Goal: Task Accomplishment & Management: Use online tool/utility

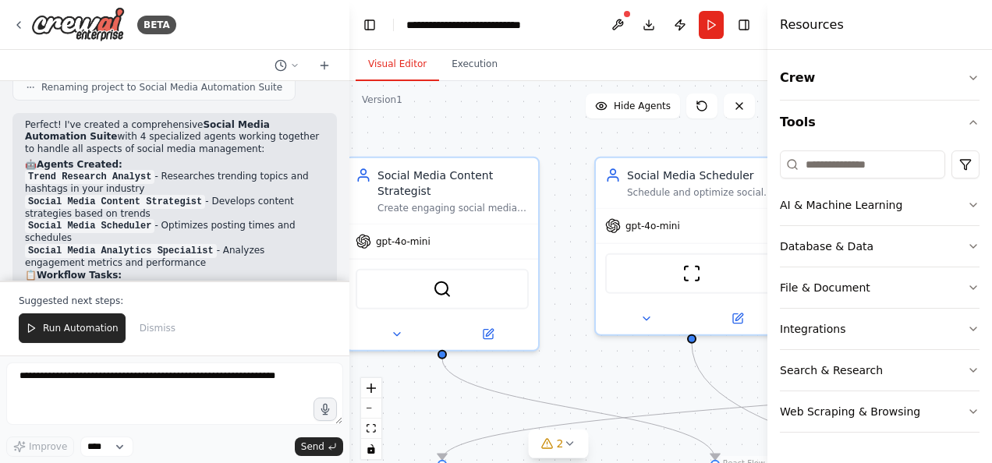
scroll to position [2125, 0]
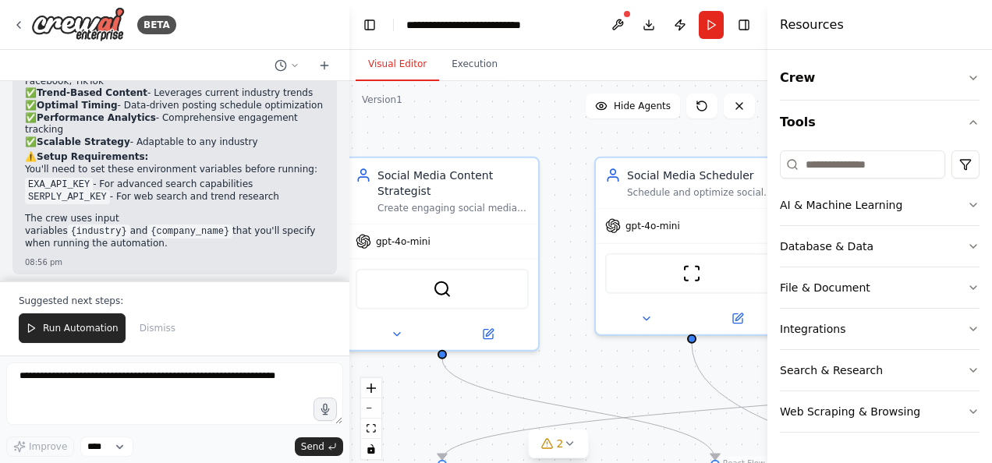
click at [945, 23] on div "Resources" at bounding box center [879, 25] width 225 height 50
click at [975, 73] on icon "button" at bounding box center [973, 78] width 12 height 12
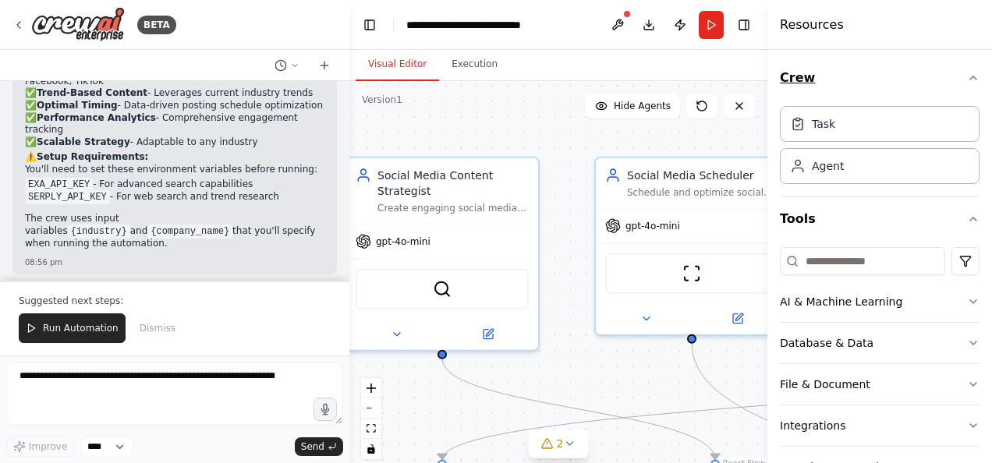
click at [967, 75] on icon "button" at bounding box center [973, 78] width 12 height 12
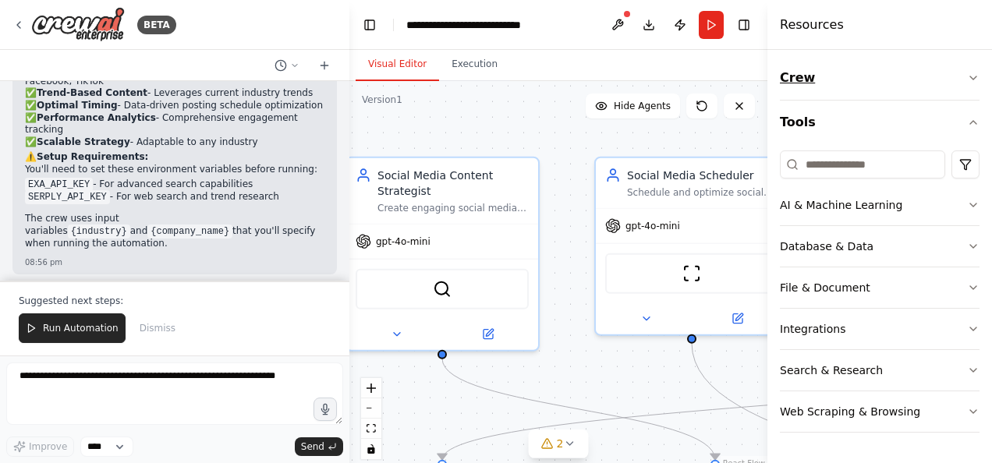
click at [962, 75] on button "Crew" at bounding box center [880, 78] width 200 height 44
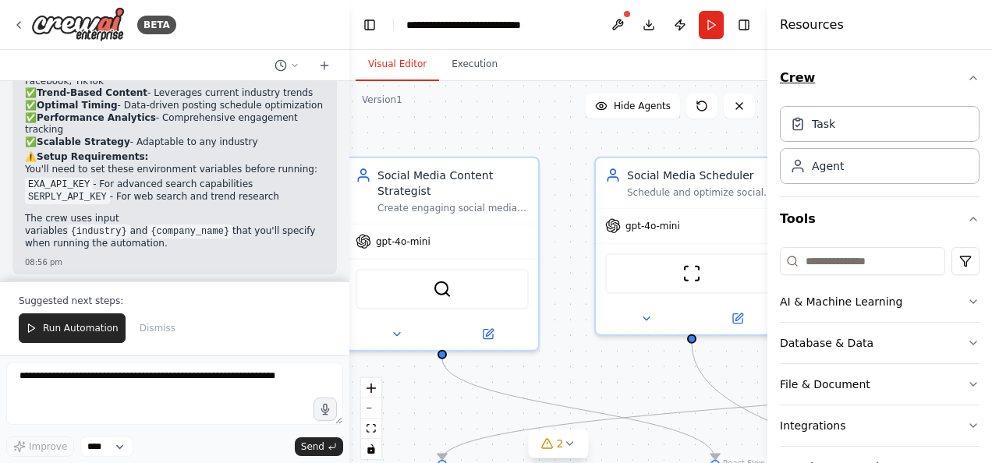
click at [967, 75] on icon "button" at bounding box center [973, 78] width 12 height 12
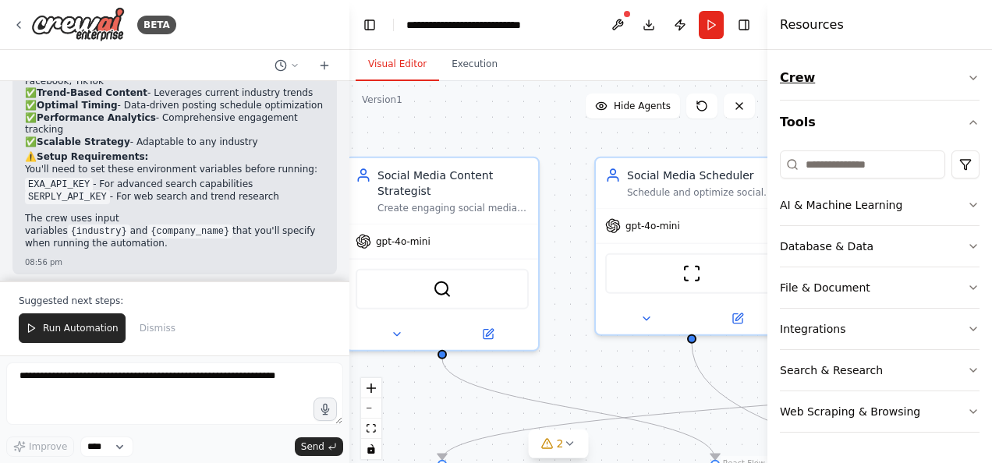
click at [962, 75] on button "Crew" at bounding box center [880, 78] width 200 height 44
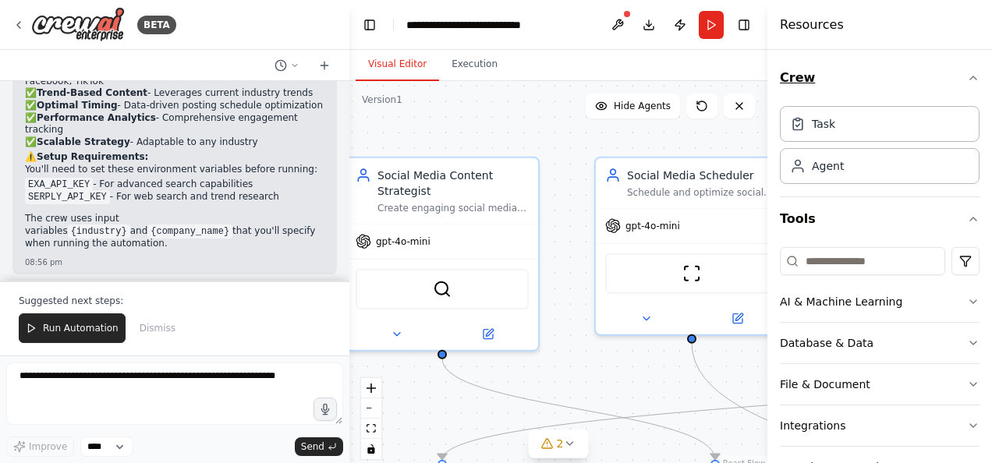
click at [967, 75] on icon "button" at bounding box center [973, 78] width 12 height 12
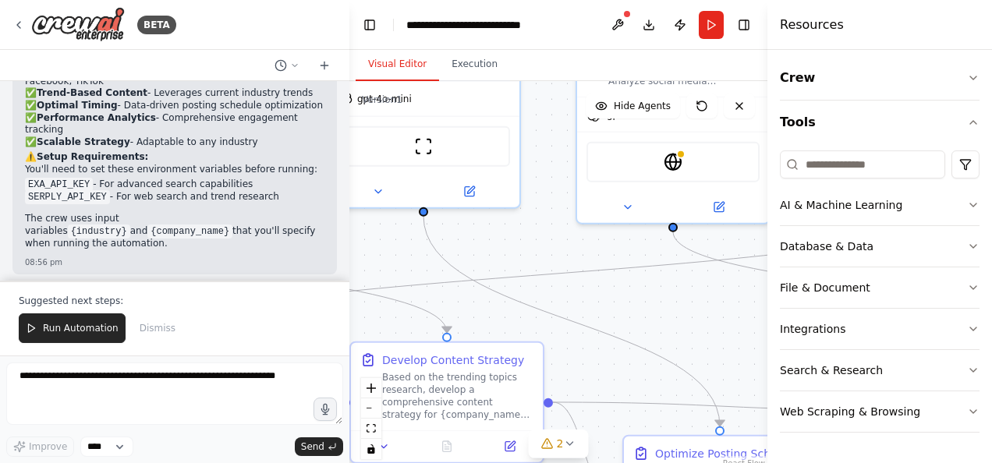
drag, startPoint x: 660, startPoint y: 361, endPoint x: 392, endPoint y: 234, distance: 296.8
click at [392, 234] on div ".deletable-edge-delete-btn { width: 20px; height: 20px; border: 0px solid #ffff…" at bounding box center [558, 276] width 418 height 390
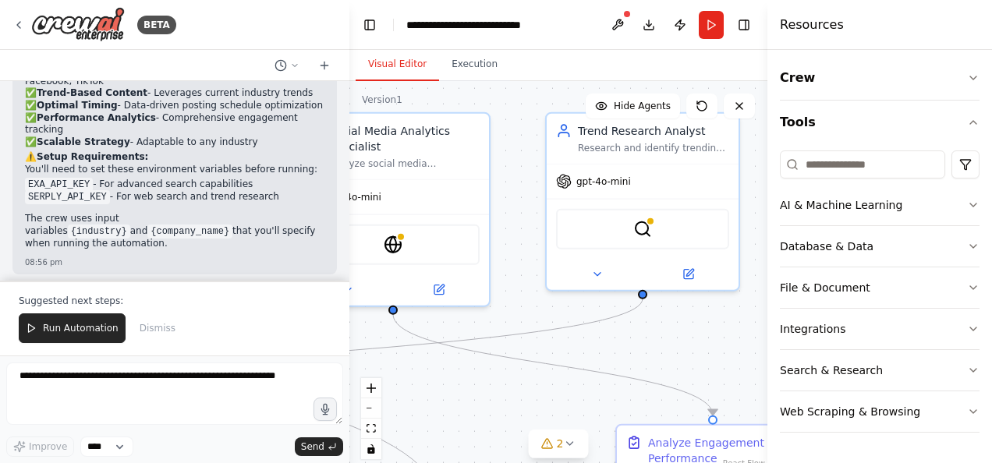
drag, startPoint x: 680, startPoint y: 312, endPoint x: 400, endPoint y: 394, distance: 291.8
click at [400, 394] on div ".deletable-edge-delete-btn { width: 20px; height: 20px; border: 0px solid #ffff…" at bounding box center [558, 276] width 418 height 390
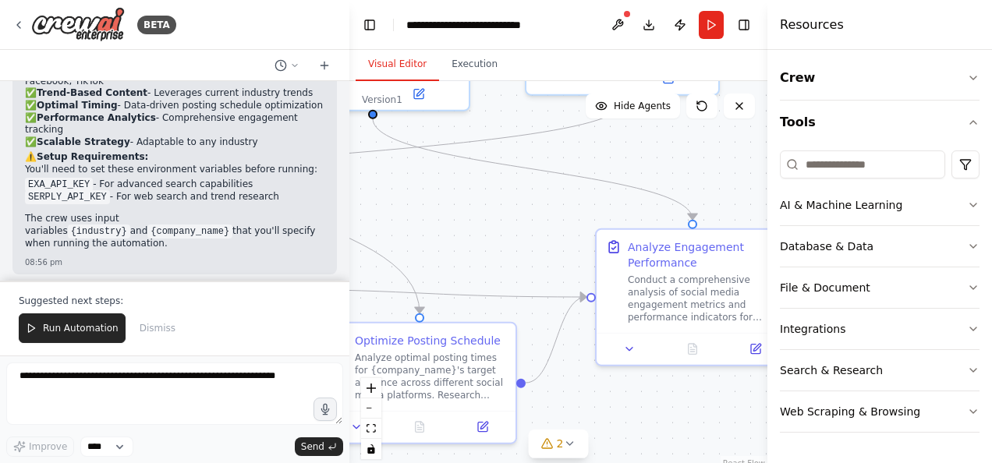
drag, startPoint x: 676, startPoint y: 345, endPoint x: 656, endPoint y: 150, distance: 196.7
click at [656, 150] on div ".deletable-edge-delete-btn { width: 20px; height: 20px; border: 0px solid #ffff…" at bounding box center [558, 276] width 418 height 390
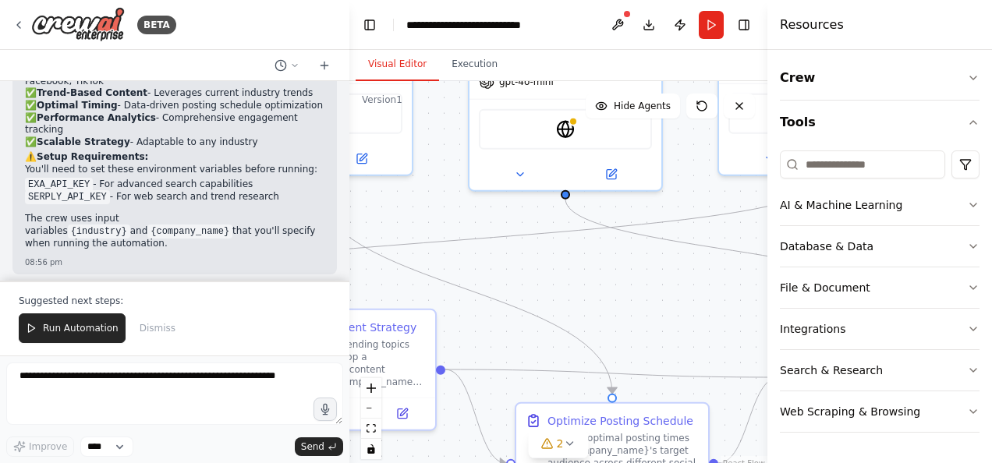
drag, startPoint x: 511, startPoint y: 234, endPoint x: 714, endPoint y: 323, distance: 221.3
click at [714, 323] on div ".deletable-edge-delete-btn { width: 20px; height: 20px; border: 0px solid #ffff…" at bounding box center [558, 276] width 418 height 390
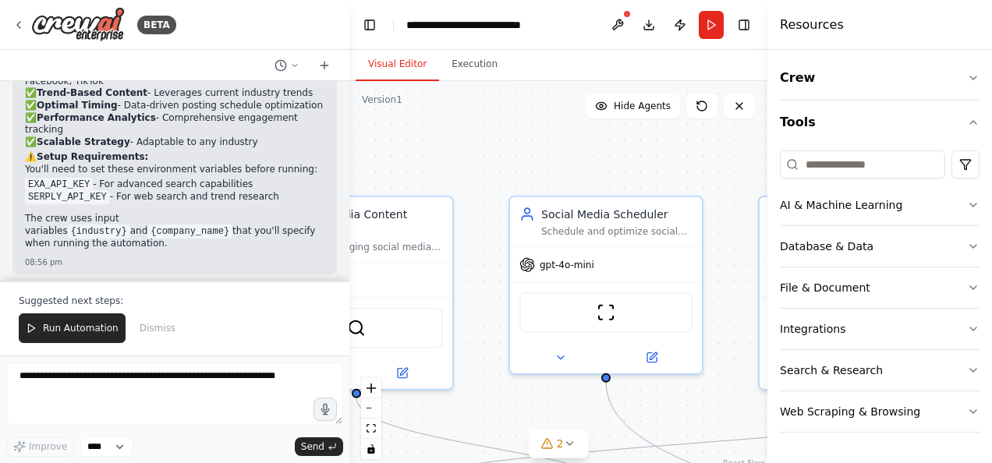
drag, startPoint x: 411, startPoint y: 226, endPoint x: 692, endPoint y: 416, distance: 339.1
click at [692, 416] on div ".deletable-edge-delete-btn { width: 20px; height: 20px; border: 0px solid #ffff…" at bounding box center [558, 276] width 418 height 390
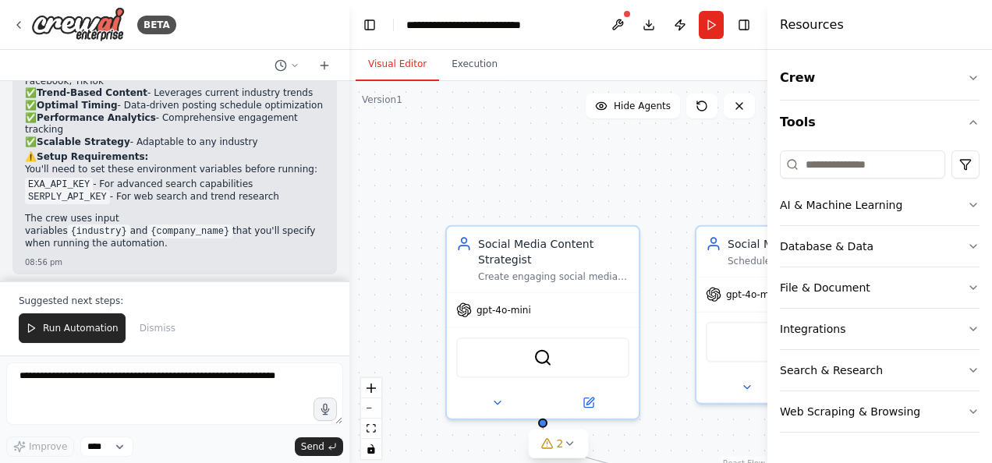
drag, startPoint x: 475, startPoint y: 145, endPoint x: 660, endPoint y: 175, distance: 187.9
click at [660, 175] on div ".deletable-edge-delete-btn { width: 20px; height: 20px; border: 0px solid #ffff…" at bounding box center [558, 276] width 418 height 390
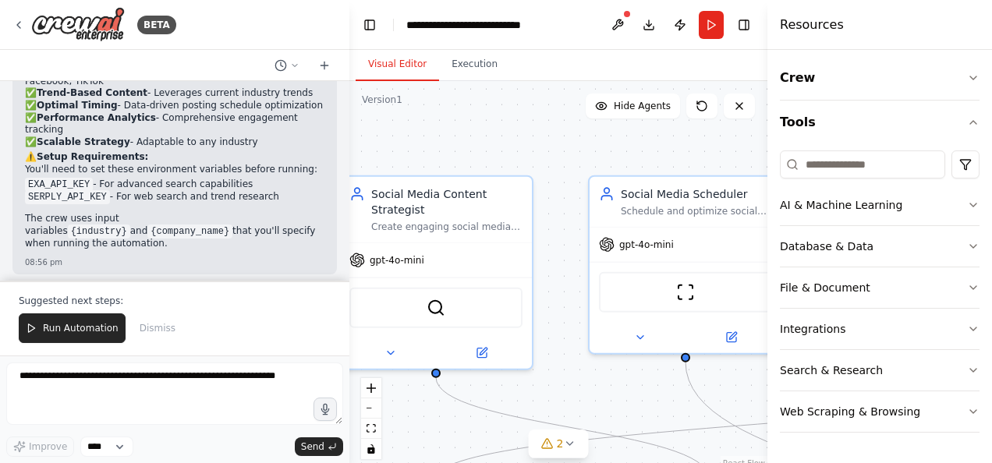
drag, startPoint x: 660, startPoint y: 186, endPoint x: 554, endPoint y: 136, distance: 117.9
click at [554, 136] on div ".deletable-edge-delete-btn { width: 20px; height: 20px; border: 0px solid #ffff…" at bounding box center [558, 276] width 418 height 390
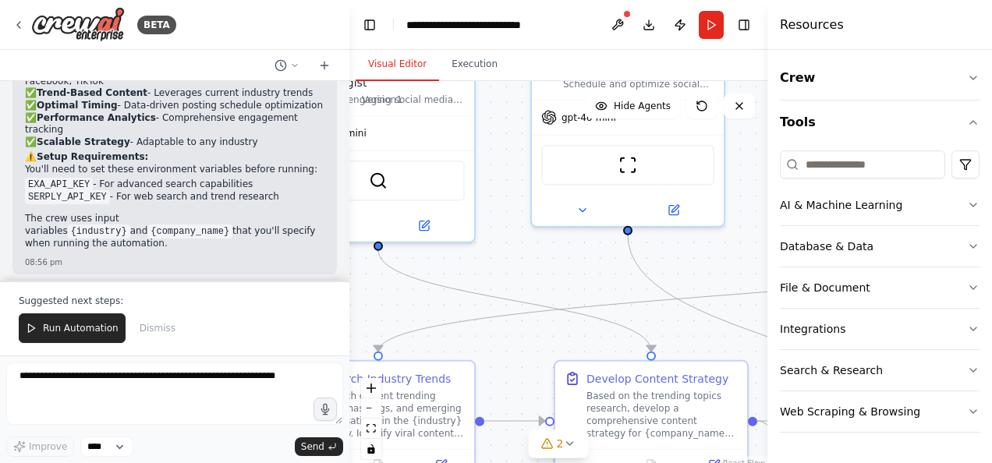
drag, startPoint x: 566, startPoint y: 253, endPoint x: 508, endPoint y: 126, distance: 139.6
click at [508, 126] on div ".deletable-edge-delete-btn { width: 20px; height: 20px; border: 0px solid #ffff…" at bounding box center [558, 276] width 418 height 390
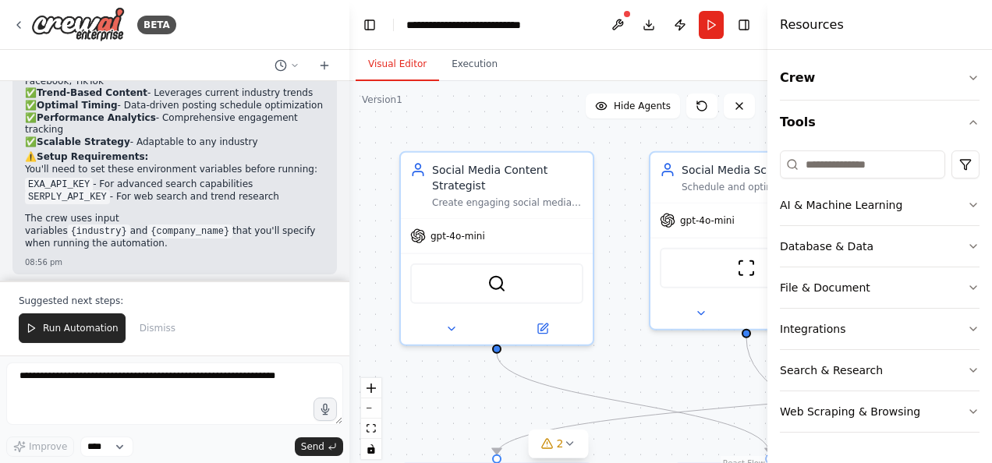
drag, startPoint x: 550, startPoint y: 274, endPoint x: 669, endPoint y: 377, distance: 156.9
click at [669, 377] on div ".deletable-edge-delete-btn { width: 20px; height: 20px; border: 0px solid #ffff…" at bounding box center [558, 276] width 418 height 390
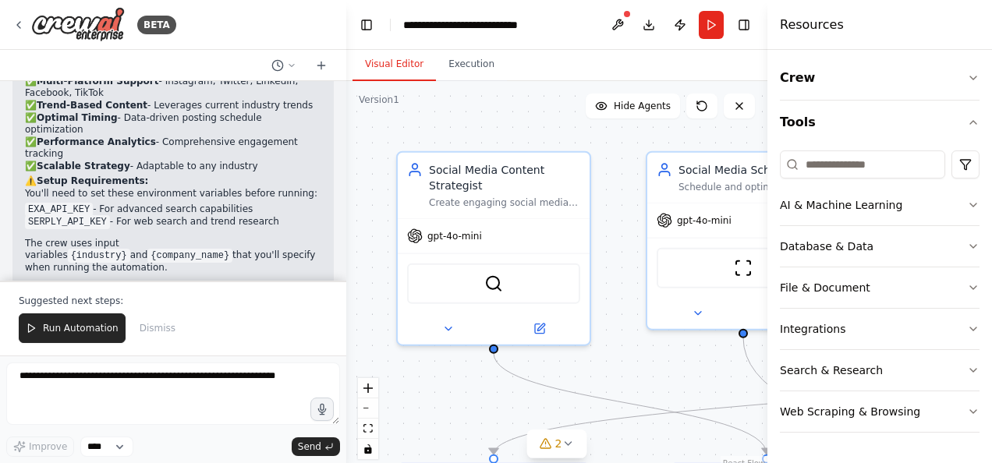
drag, startPoint x: 343, startPoint y: 258, endPoint x: 346, endPoint y: 216, distance: 42.2
click at [346, 216] on div "BETA Create a crew that schedules and publishes social media content across mul…" at bounding box center [496, 231] width 992 height 463
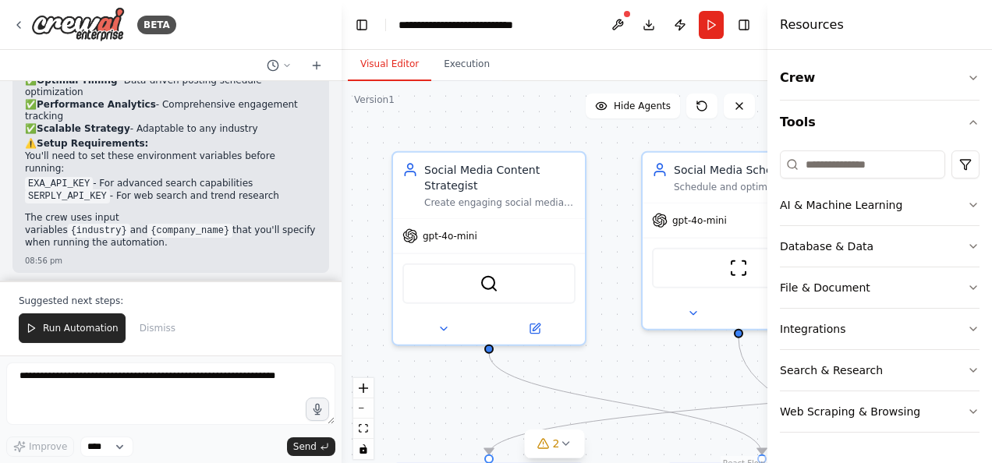
drag, startPoint x: 340, startPoint y: 257, endPoint x: 341, endPoint y: 223, distance: 34.3
click at [341, 223] on div "BETA Create a crew that schedules and publishes social media content across mul…" at bounding box center [496, 231] width 992 height 463
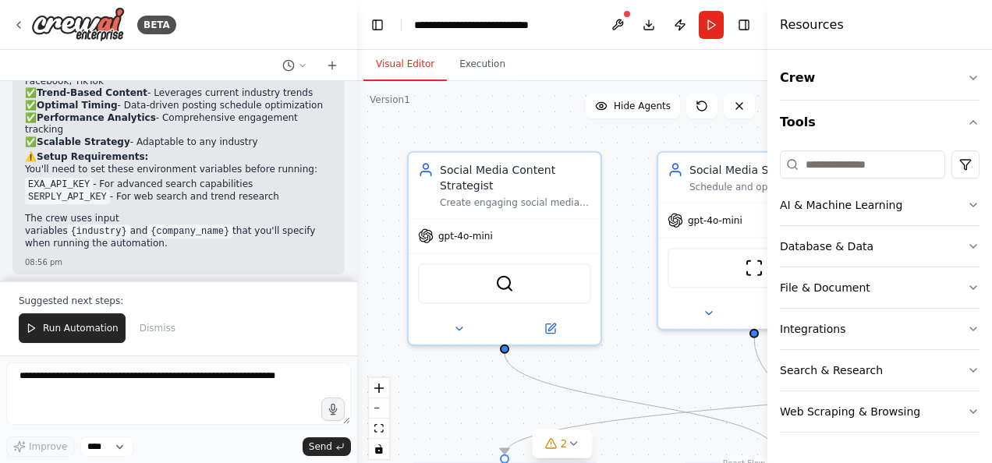
scroll to position [2113, 0]
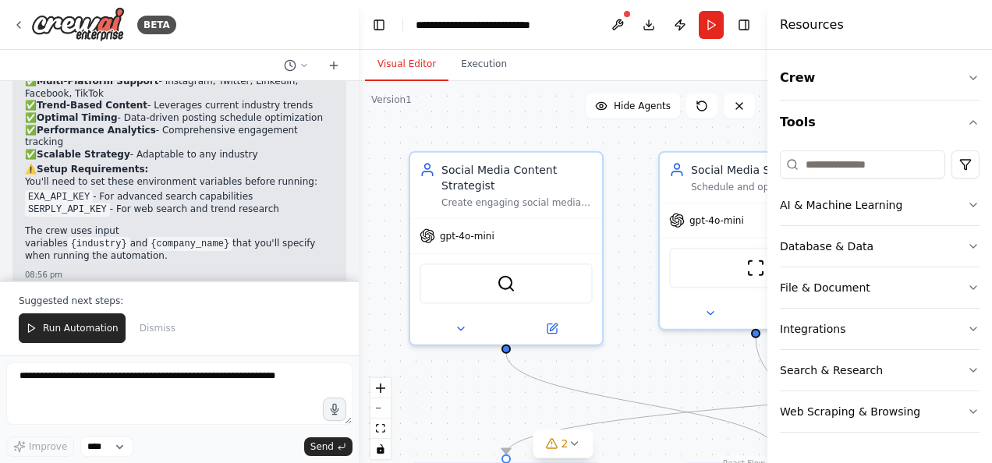
drag, startPoint x: 337, startPoint y: 256, endPoint x: 359, endPoint y: 237, distance: 28.8
click at [359, 237] on div "BETA Create a crew that schedules and publishes social media content across mul…" at bounding box center [496, 231] width 992 height 463
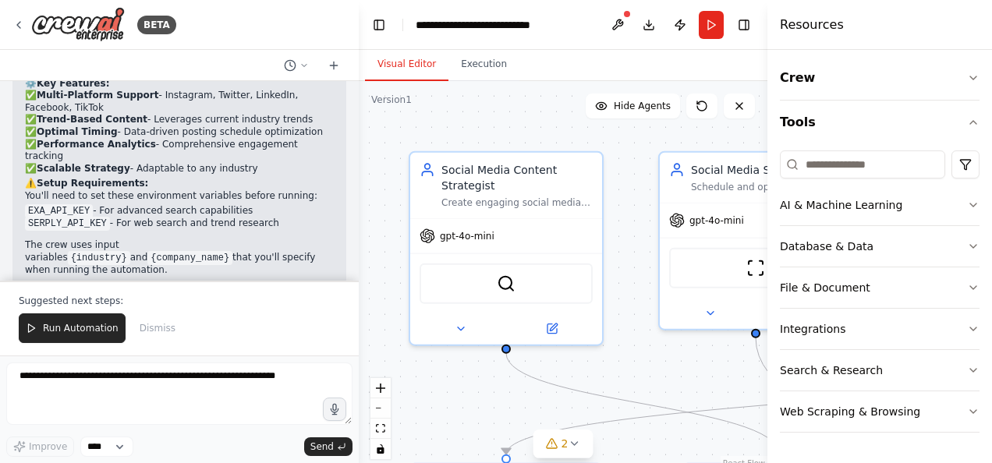
scroll to position [2114, 0]
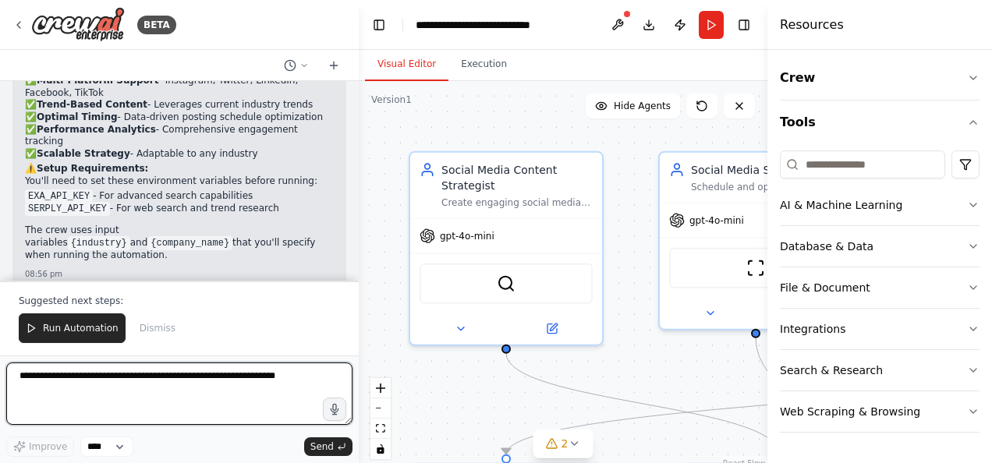
click at [239, 398] on textarea at bounding box center [179, 394] width 346 height 62
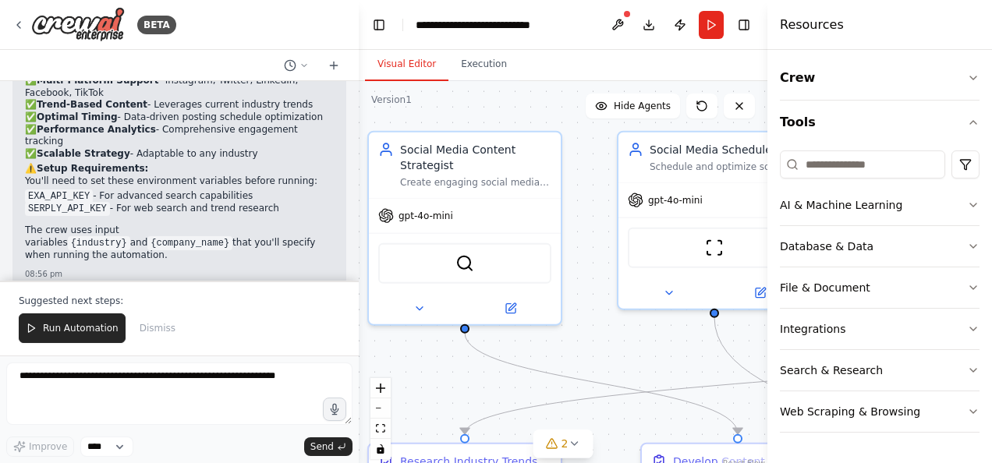
drag, startPoint x: 676, startPoint y: 374, endPoint x: 635, endPoint y: 354, distance: 46.0
click at [635, 354] on div ".deletable-edge-delete-btn { width: 20px; height: 20px; border: 0px solid #ffff…" at bounding box center [563, 276] width 409 height 390
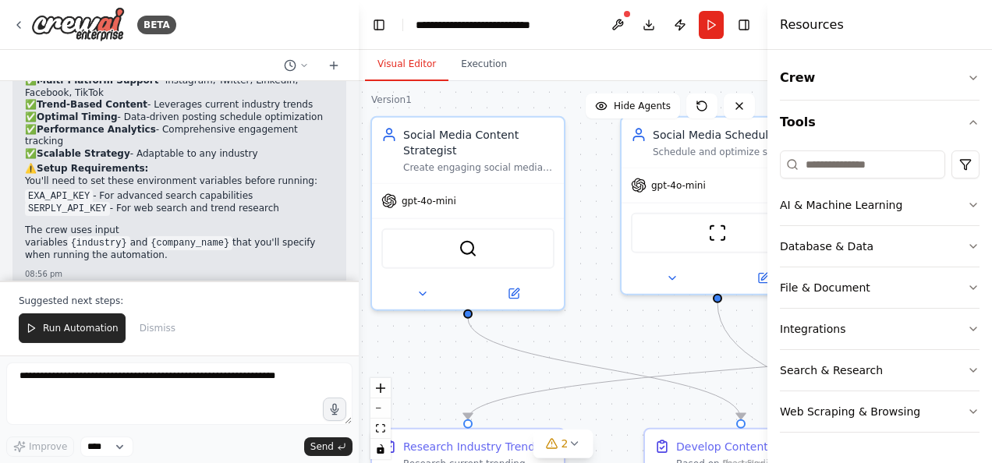
drag, startPoint x: 623, startPoint y: 354, endPoint x: 626, endPoint y: 339, distance: 15.1
click at [626, 339] on div ".deletable-edge-delete-btn { width: 20px; height: 20px; border: 0px solid #ffff…" at bounding box center [563, 276] width 409 height 390
click at [974, 204] on icon "button" at bounding box center [973, 205] width 12 height 12
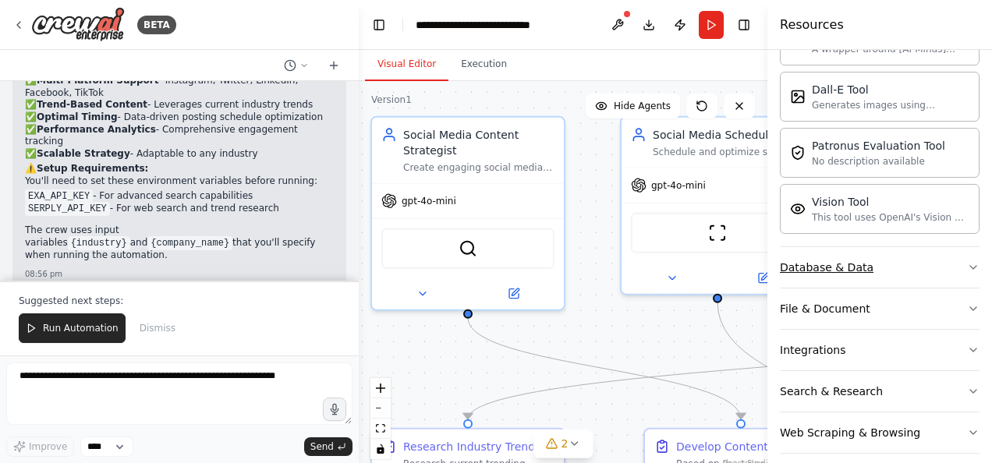
scroll to position [214, 0]
click at [967, 265] on icon "button" at bounding box center [973, 269] width 12 height 12
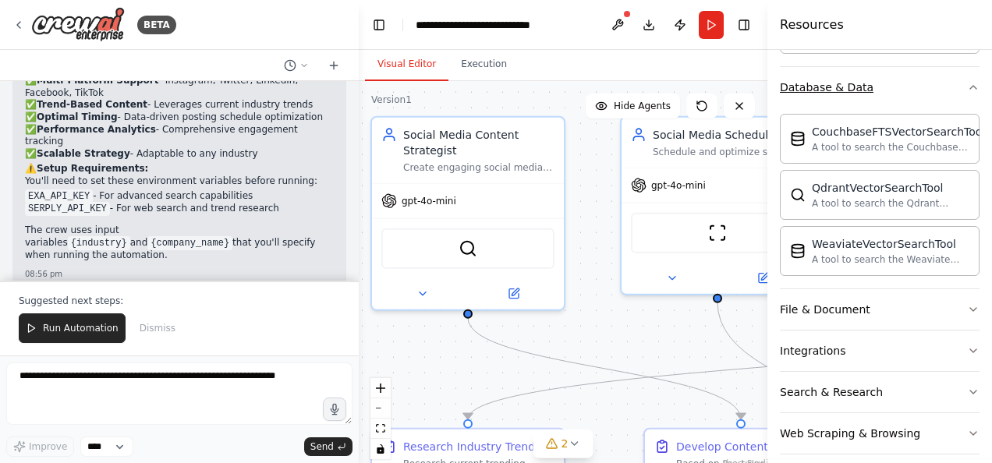
scroll to position [407, 0]
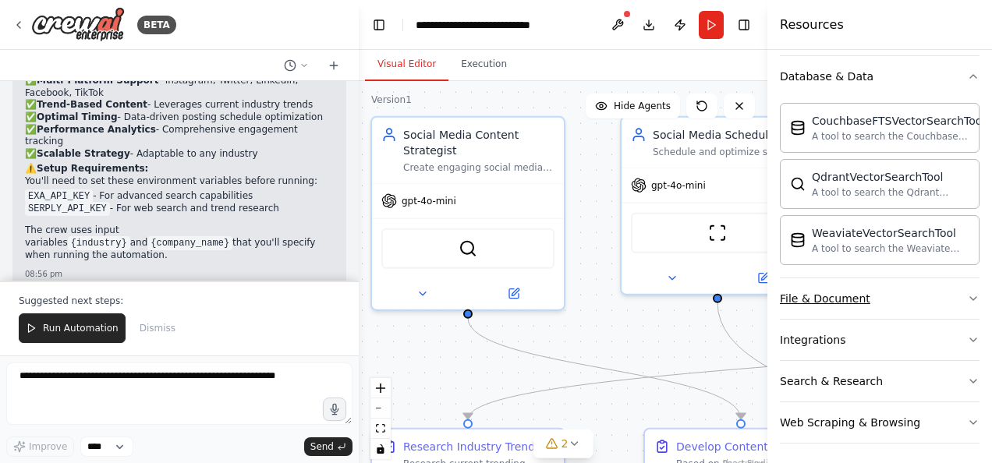
click at [970, 297] on icon "button" at bounding box center [973, 298] width 6 height 3
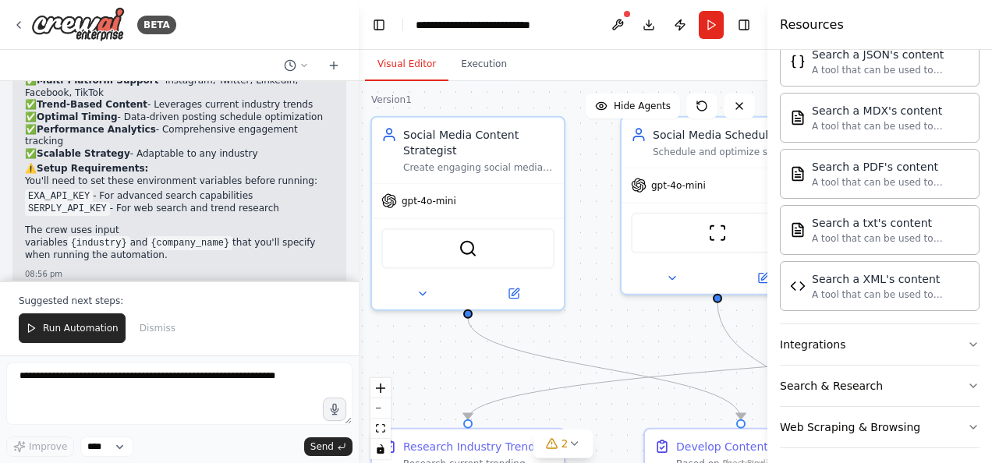
scroll to position [864, 0]
click at [967, 338] on icon "button" at bounding box center [973, 344] width 12 height 12
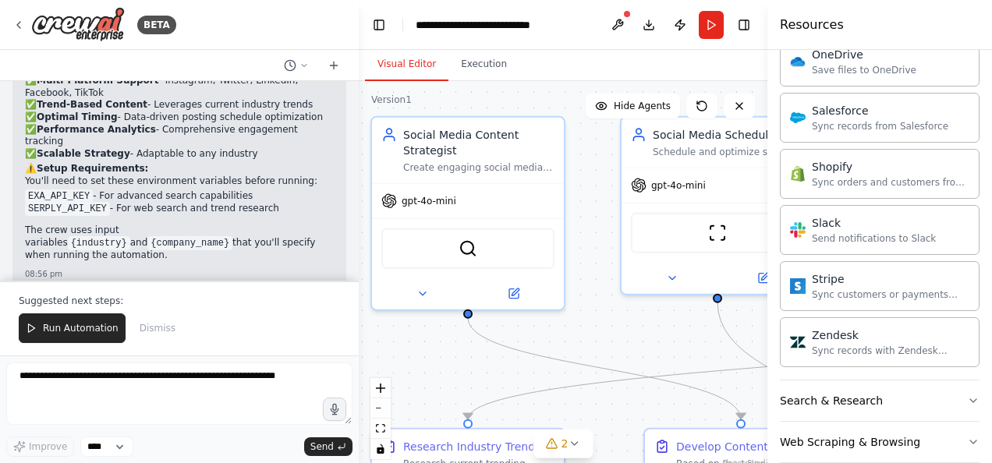
scroll to position [2044, 0]
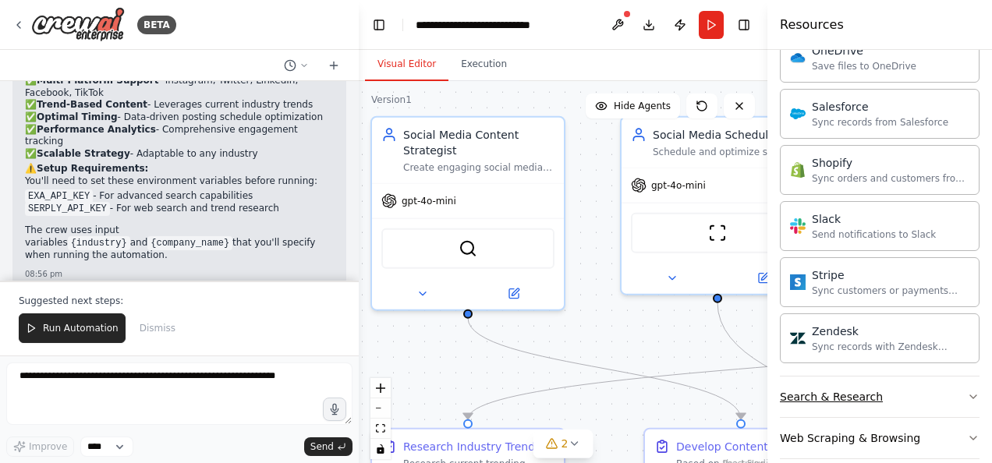
click at [967, 391] on icon "button" at bounding box center [973, 397] width 12 height 12
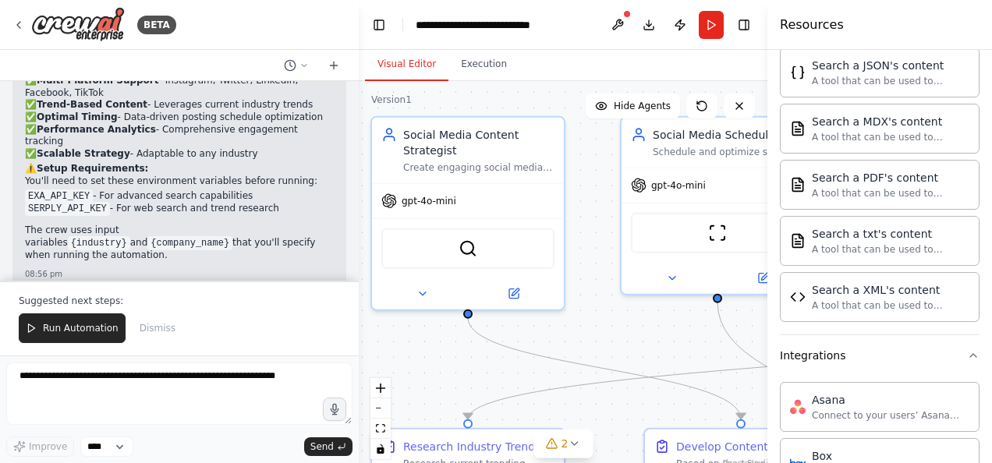
scroll to position [854, 0]
click at [753, 328] on div ".deletable-edge-delete-btn { width: 20px; height: 20px; border: 0px solid #ffff…" at bounding box center [563, 276] width 409 height 390
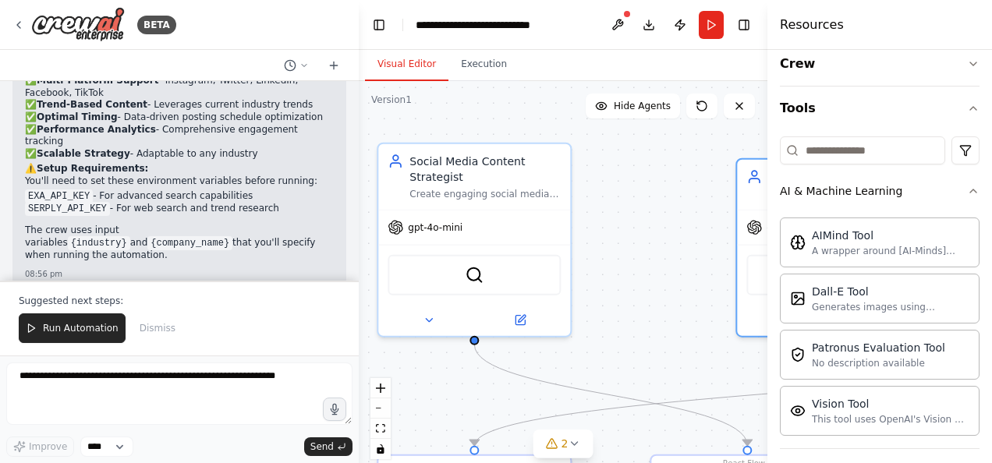
scroll to position [8, 0]
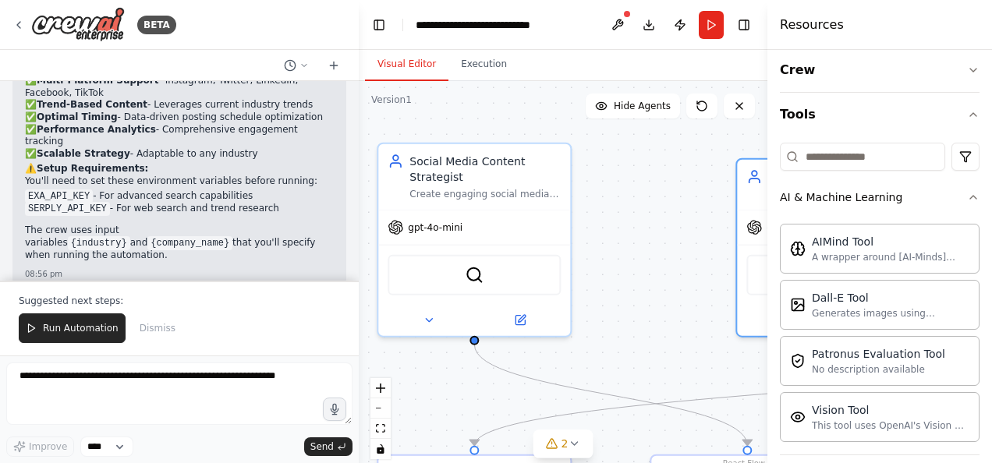
click at [967, 196] on icon "button" at bounding box center [973, 197] width 12 height 12
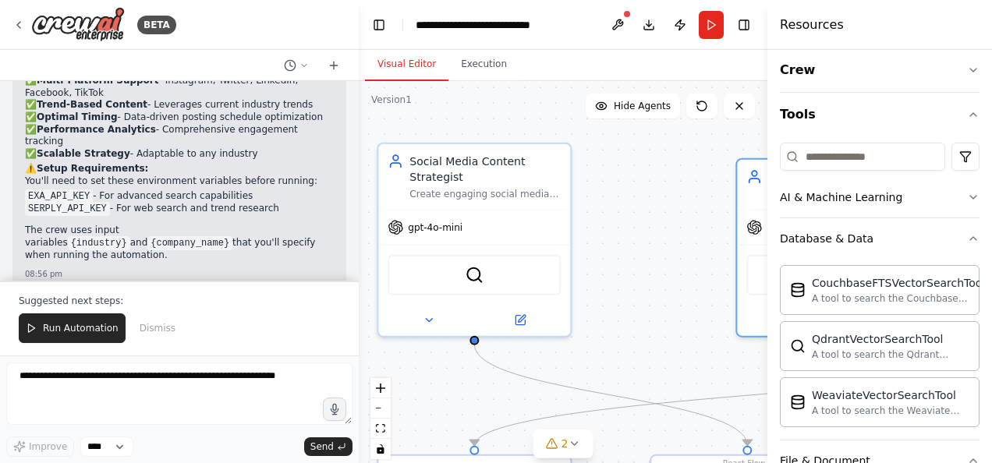
click at [970, 238] on icon "button" at bounding box center [973, 238] width 6 height 3
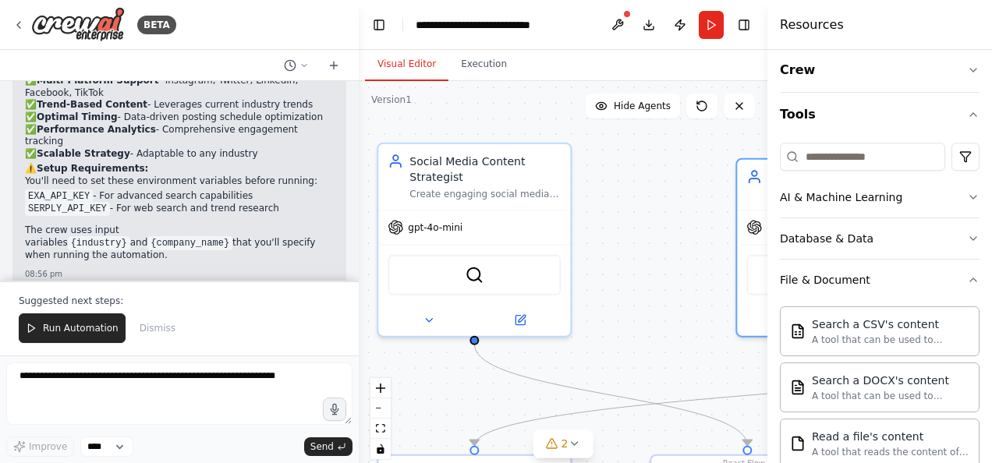
click at [970, 279] on icon "button" at bounding box center [973, 279] width 6 height 3
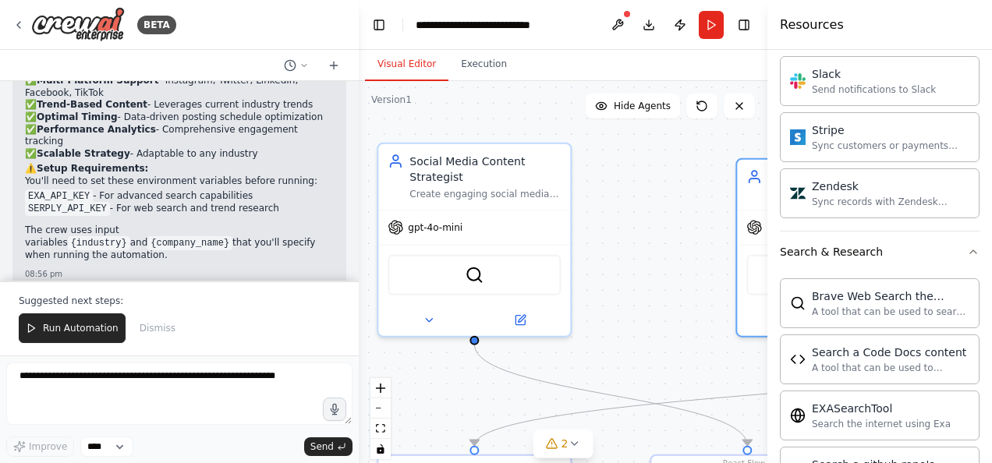
scroll to position [1310, 0]
click at [967, 246] on icon "button" at bounding box center [973, 252] width 12 height 12
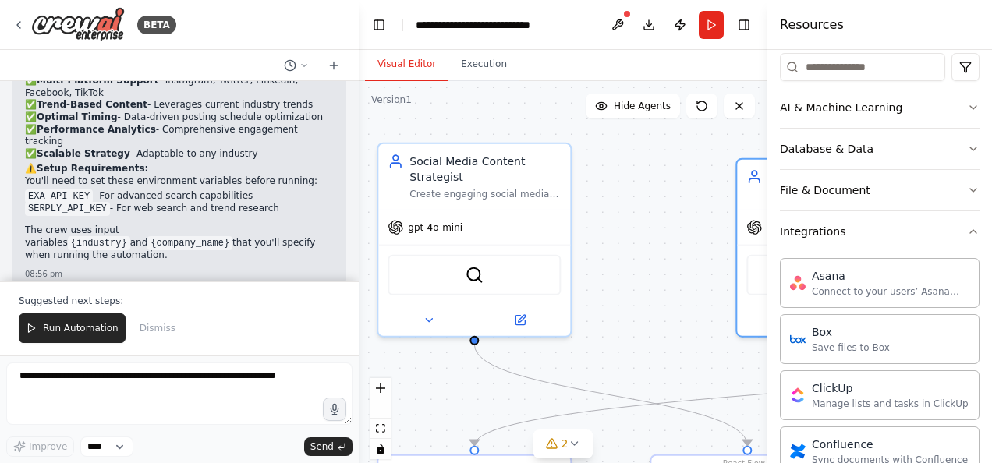
scroll to position [105, 0]
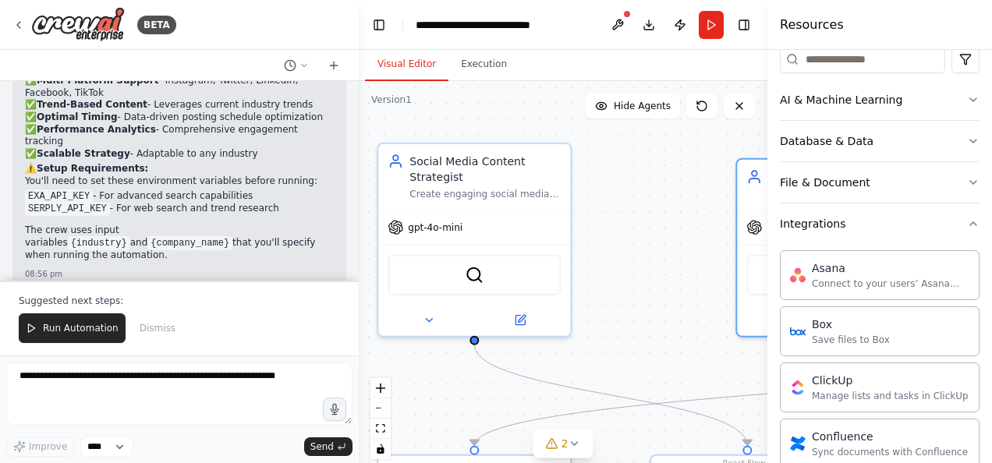
click at [970, 224] on icon "button" at bounding box center [973, 223] width 6 height 3
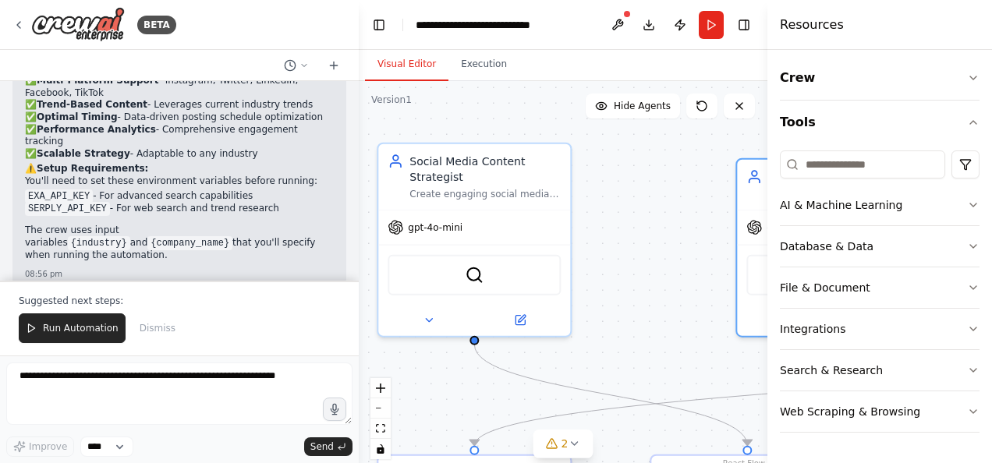
click at [974, 78] on icon "button" at bounding box center [973, 77] width 6 height 3
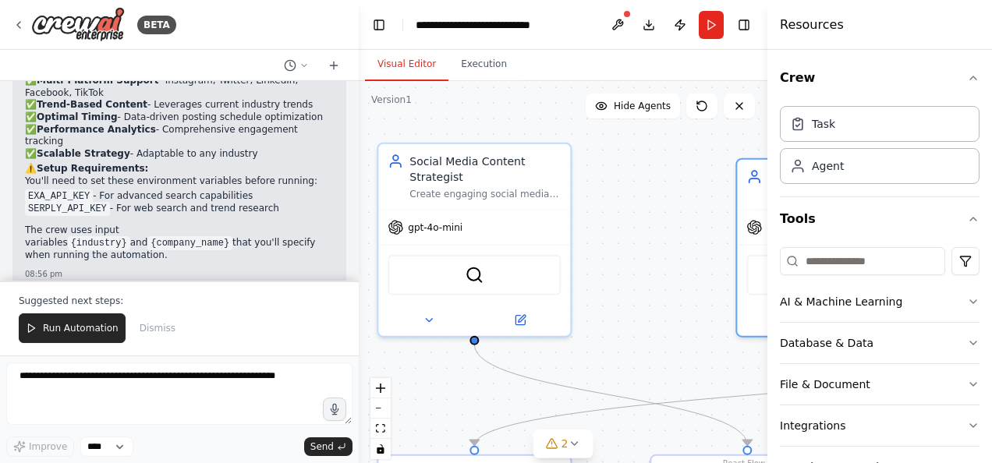
click at [967, 84] on button "Crew" at bounding box center [880, 78] width 200 height 44
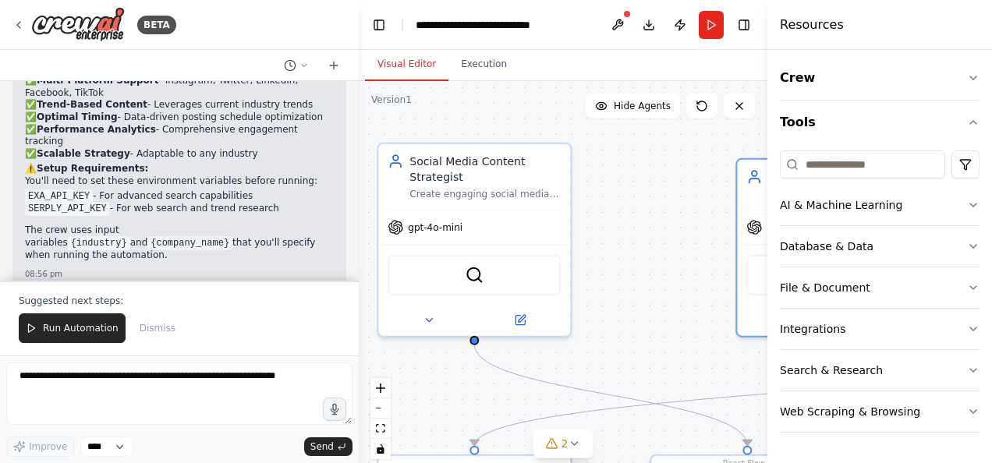
click at [987, 123] on div "Crew Tools AI & Machine Learning Database & Data File & Document Integrations S…" at bounding box center [879, 256] width 225 height 413
click at [684, 214] on div ".deletable-edge-delete-btn { width: 20px; height: 20px; border: 0px solid #ffff…" at bounding box center [563, 276] width 409 height 390
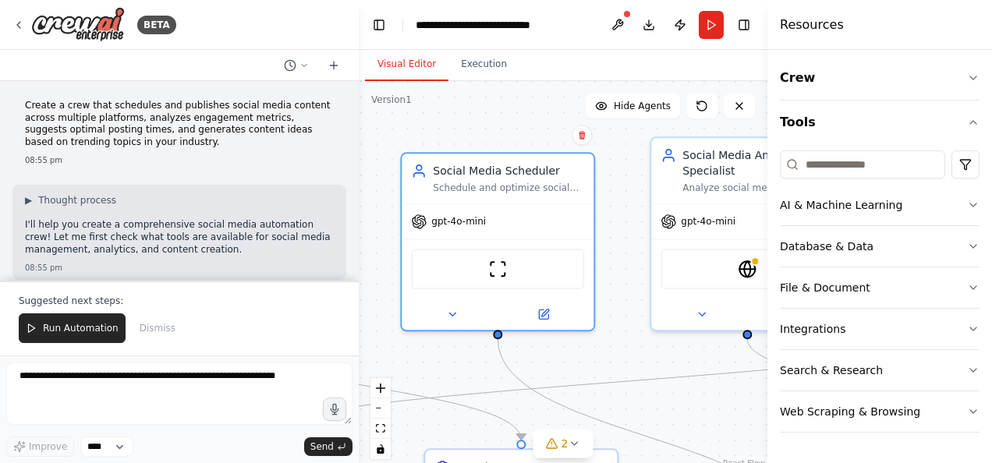
click at [680, 26] on button "Publish" at bounding box center [679, 25] width 25 height 28
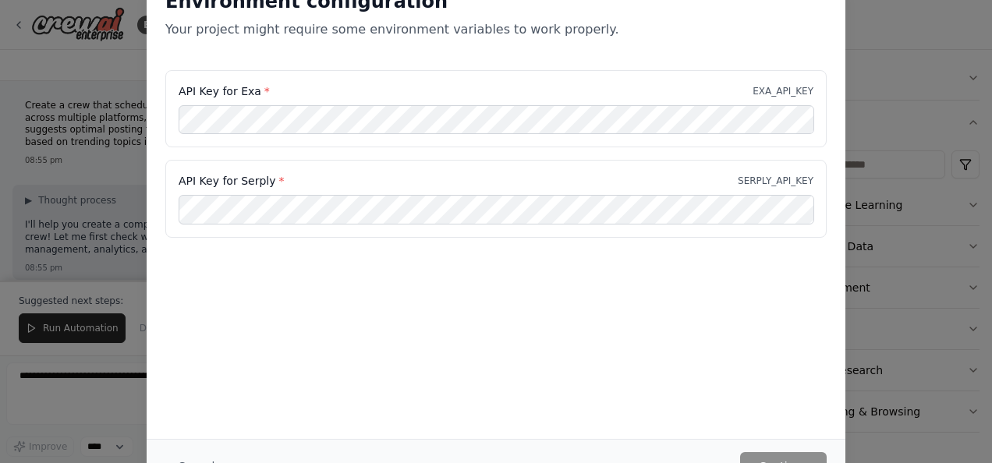
click at [911, 232] on div "Environment configuration Your project might require some environment variables…" at bounding box center [496, 231] width 992 height 463
click at [917, 62] on div "Environment configuration Your project might require some environment variables…" at bounding box center [496, 231] width 992 height 463
click at [108, 115] on div "Environment configuration Your project might require some environment variables…" at bounding box center [496, 231] width 992 height 463
click at [893, 113] on div "Environment configuration Your project might require some environment variables…" at bounding box center [496, 231] width 992 height 463
click at [326, 51] on div "Environment configuration Your project might require some environment variables…" at bounding box center [496, 20] width 699 height 100
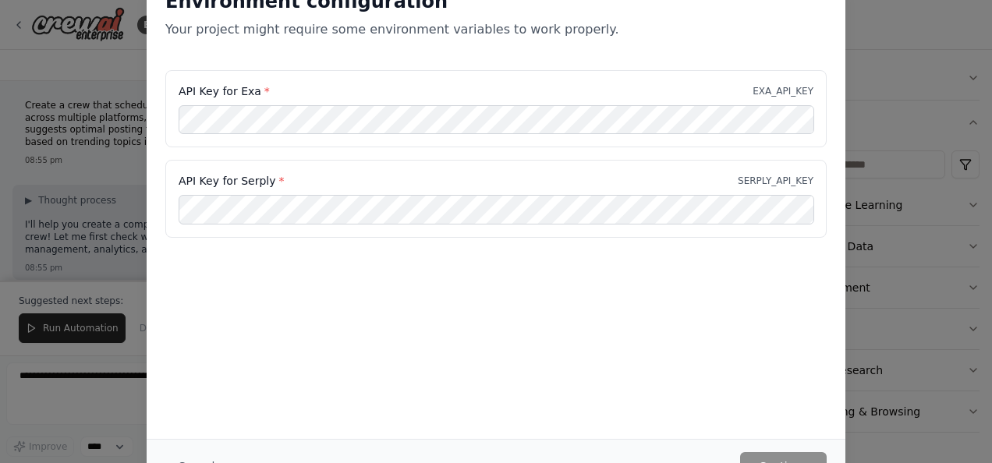
click at [359, 42] on div "Environment configuration Your project might require some environment variables…" at bounding box center [496, 20] width 699 height 100
click at [415, 35] on p "Your project might require some environment variables to work properly." at bounding box center [495, 29] width 661 height 19
click at [486, 38] on p "Your project might require some environment variables to work properly." at bounding box center [495, 29] width 661 height 19
click at [559, 39] on div "Environment configuration Your project might require some environment variables…" at bounding box center [496, 20] width 699 height 100
click at [616, 37] on p "Your project might require some environment variables to work properly." at bounding box center [495, 29] width 661 height 19
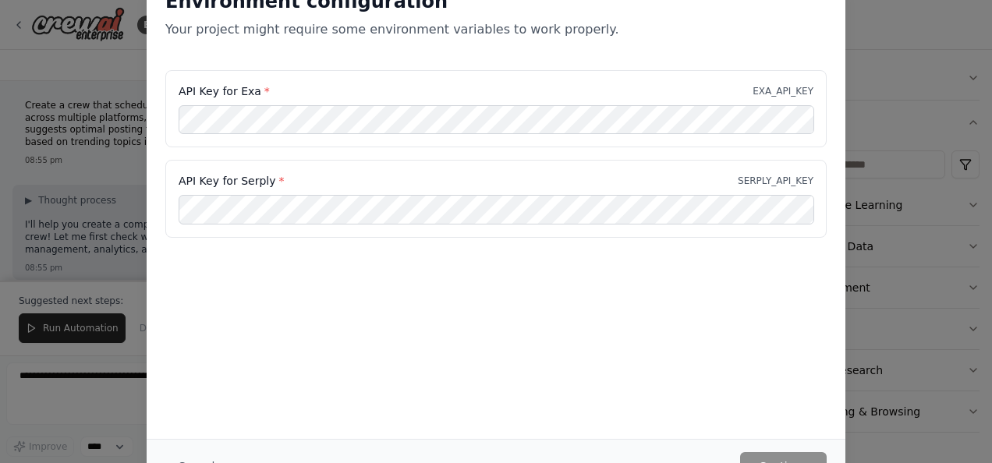
click at [677, 35] on p "Your project might require some environment variables to work properly." at bounding box center [495, 29] width 661 height 19
click at [815, 45] on div "Environment configuration Your project might require some environment variables…" at bounding box center [496, 20] width 699 height 100
click at [897, 45] on div "Environment configuration Your project might require some environment variables…" at bounding box center [496, 231] width 992 height 463
click at [903, 340] on div "Environment configuration Your project might require some environment variables…" at bounding box center [496, 231] width 992 height 463
click at [932, 331] on div "Environment configuration Your project might require some environment variables…" at bounding box center [496, 231] width 992 height 463
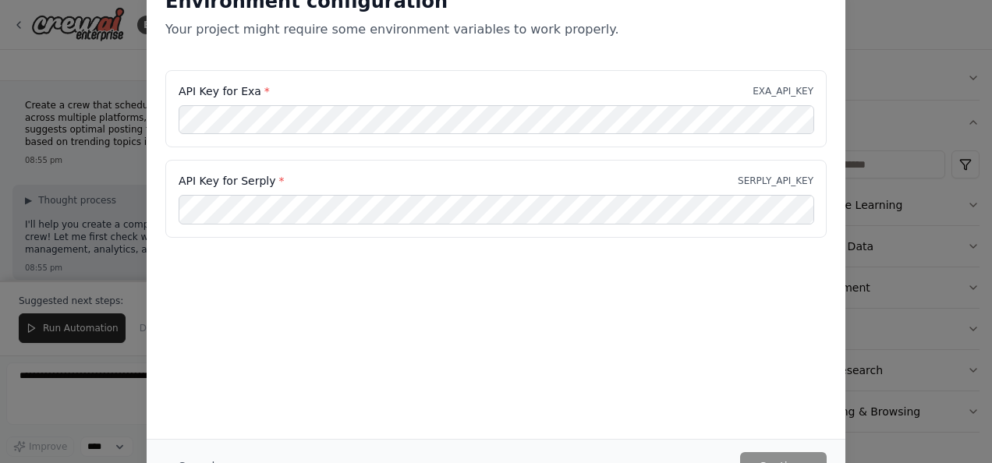
click at [94, 230] on div "Environment configuration Your project might require some environment variables…" at bounding box center [496, 231] width 992 height 463
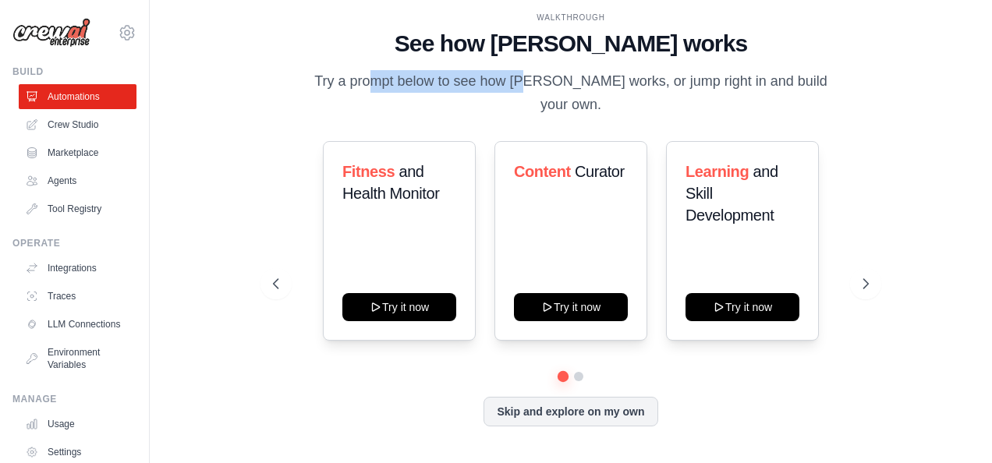
drag, startPoint x: 318, startPoint y: 89, endPoint x: 462, endPoint y: 101, distance: 143.9
click at [462, 101] on p "Try a prompt below to see how CrewAI works, or jump right in and build your own." at bounding box center [571, 93] width 524 height 46
click at [302, 216] on div "Fitness and Health Monitor Try it now Content Curator Try it now Learning and S…" at bounding box center [571, 241] width 596 height 200
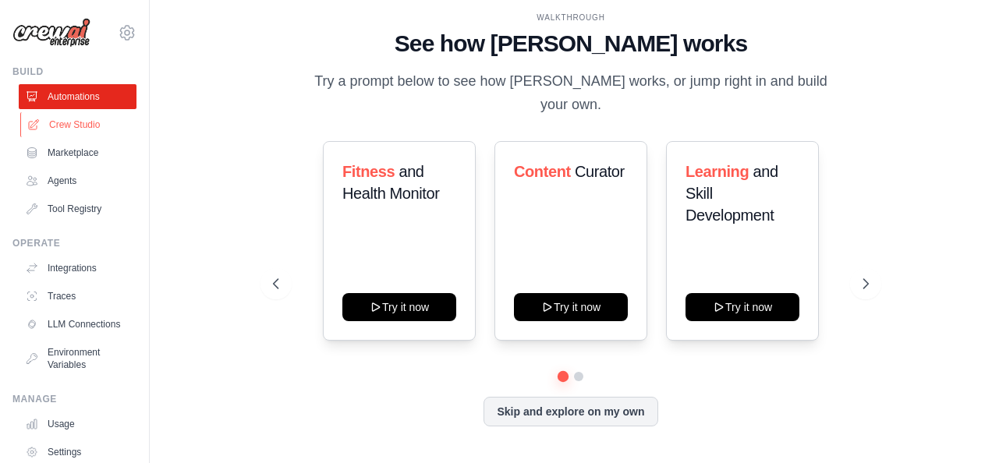
click at [72, 123] on link "Crew Studio" at bounding box center [79, 124] width 118 height 25
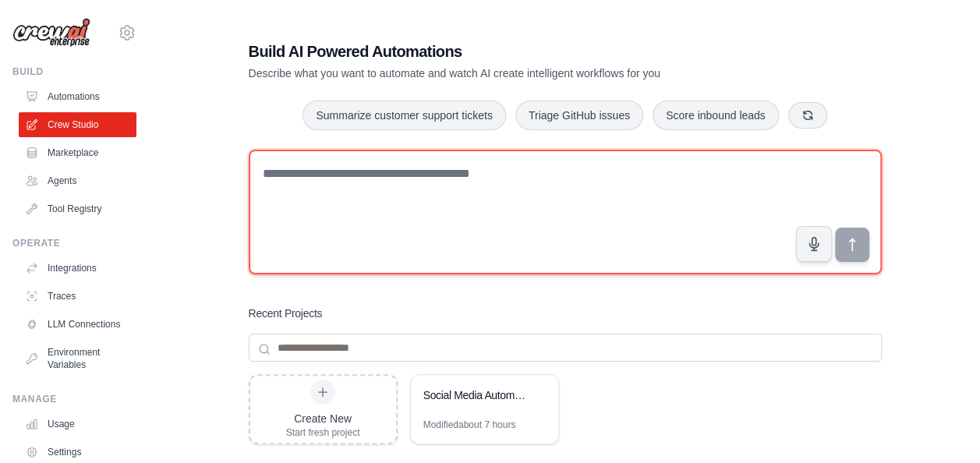
click at [396, 178] on textarea at bounding box center [565, 212] width 633 height 125
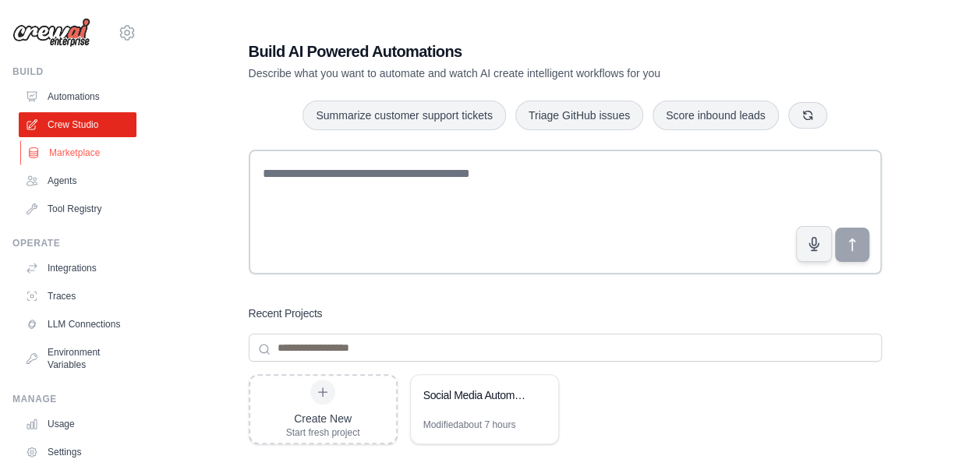
click at [65, 153] on link "Marketplace" at bounding box center [79, 152] width 118 height 25
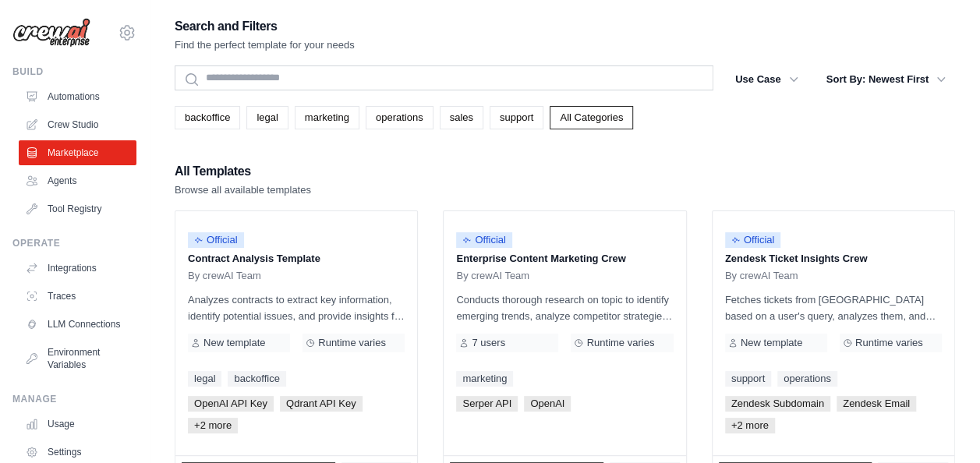
click at [672, 117] on div "backoffice legal marketing operations sales support All Categories" at bounding box center [565, 117] width 780 height 23
